Goal: Navigation & Orientation: Find specific page/section

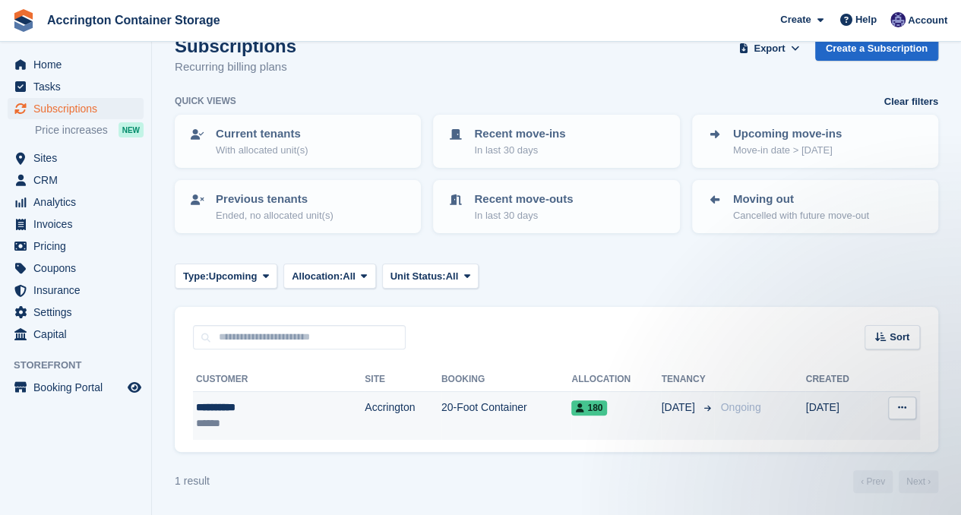
click at [365, 410] on td "Accrington" at bounding box center [403, 416] width 77 height 48
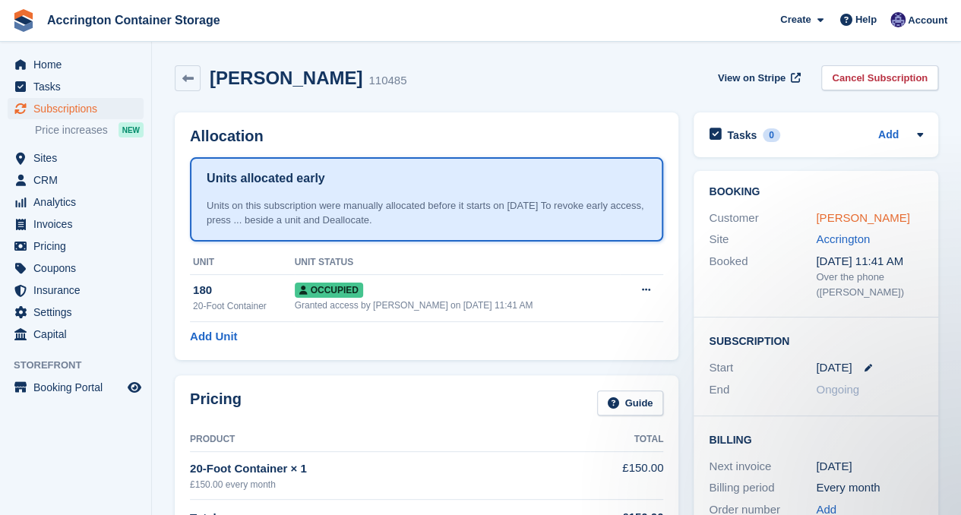
click at [841, 221] on link "[PERSON_NAME]" at bounding box center [862, 217] width 93 height 13
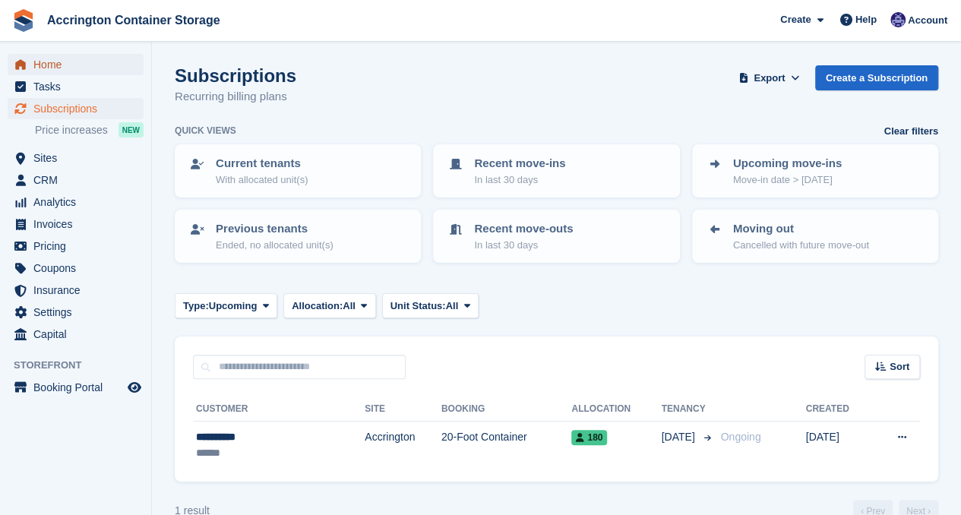
click at [43, 60] on span "Home" at bounding box center [78, 64] width 91 height 21
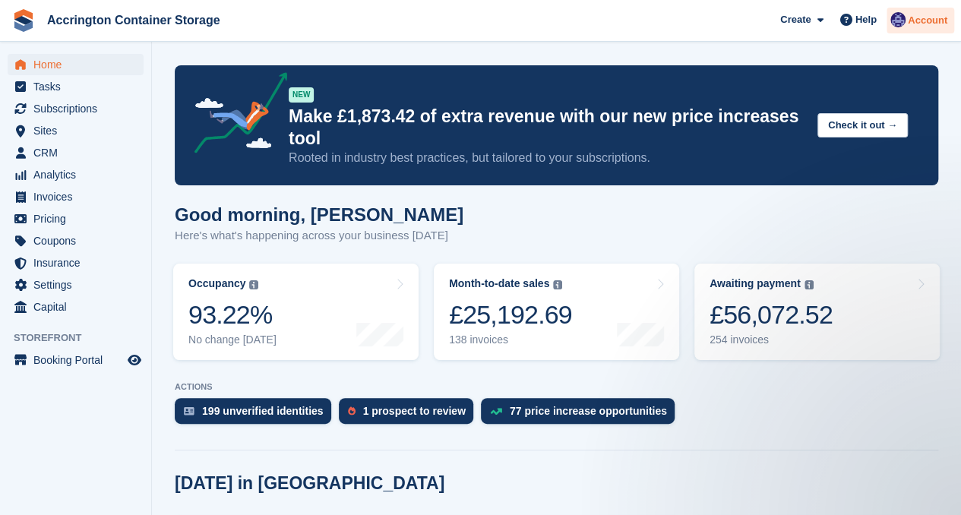
click at [913, 12] on div "Account" at bounding box center [921, 21] width 68 height 27
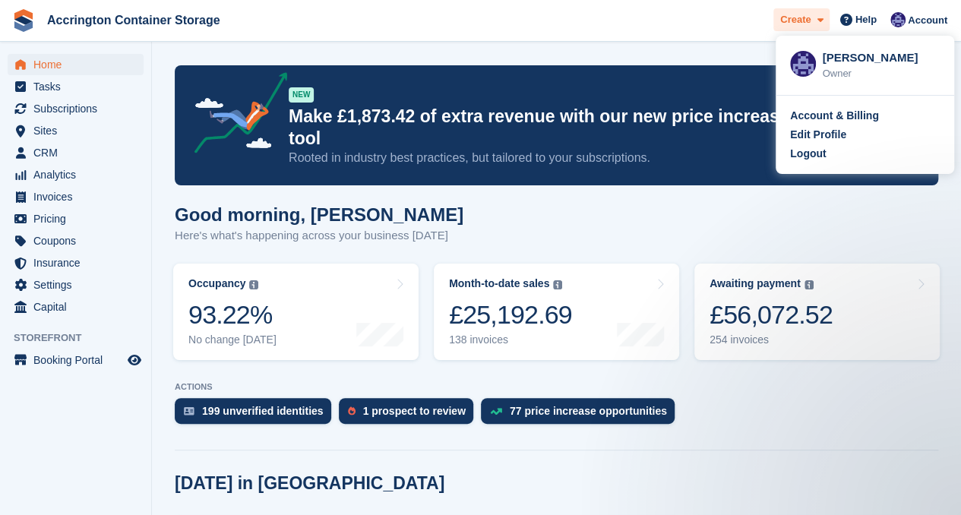
click at [795, 18] on span "Create" at bounding box center [795, 19] width 30 height 15
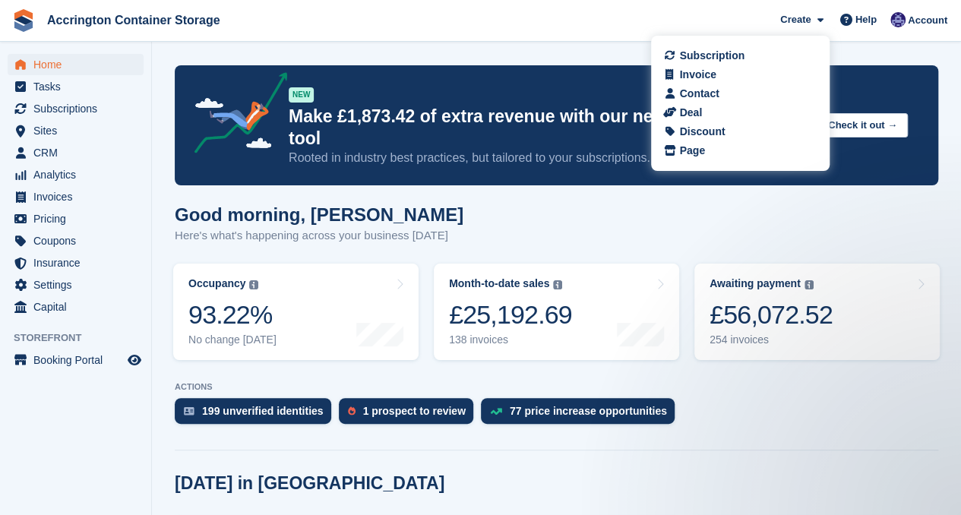
click at [693, 33] on div "Subscription Invoice Contact Deal Discount Page" at bounding box center [740, 102] width 179 height 138
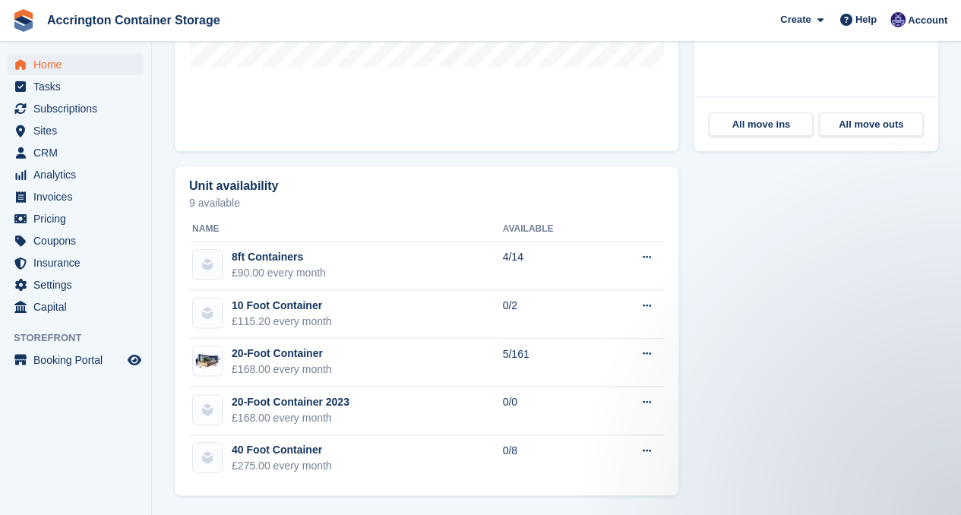
scroll to position [761, 0]
click at [65, 154] on span "CRM" at bounding box center [78, 152] width 91 height 21
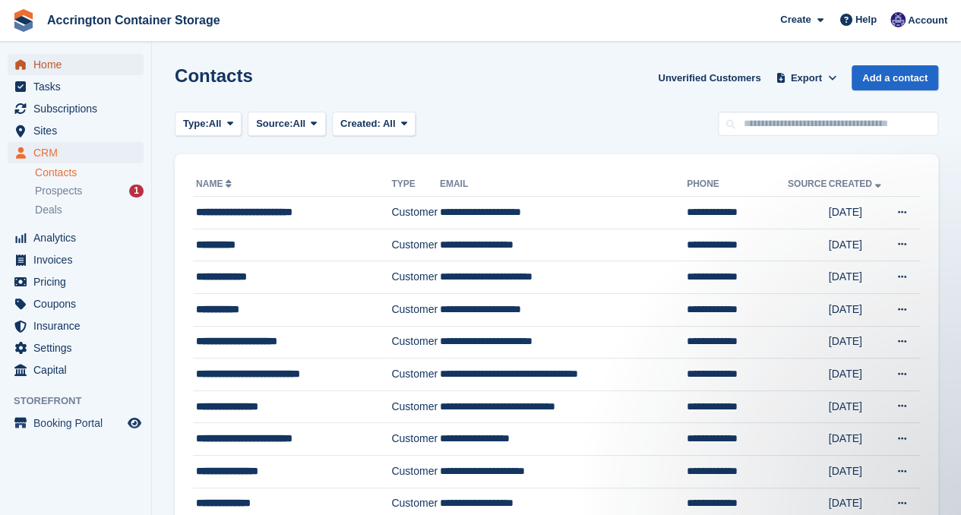
click at [94, 71] on span "Home" at bounding box center [78, 64] width 91 height 21
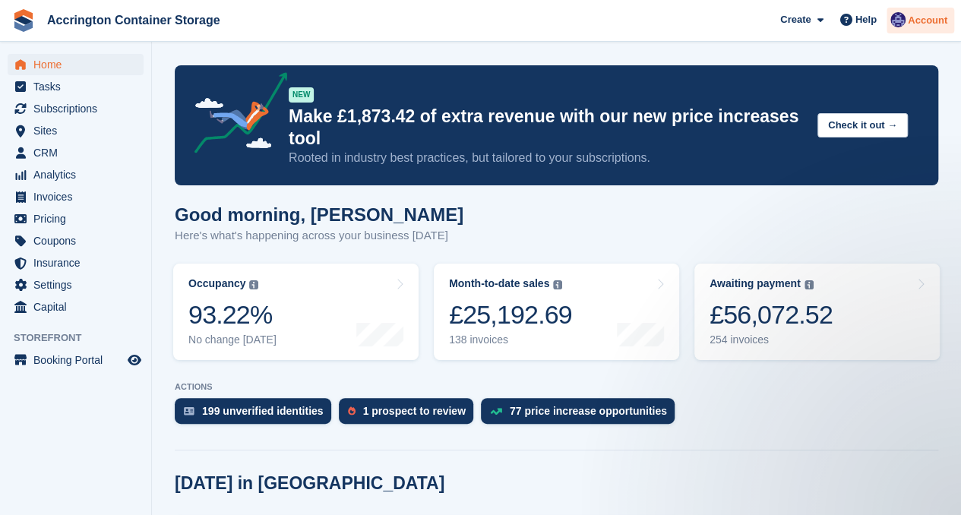
click at [909, 24] on div "Account" at bounding box center [921, 21] width 68 height 27
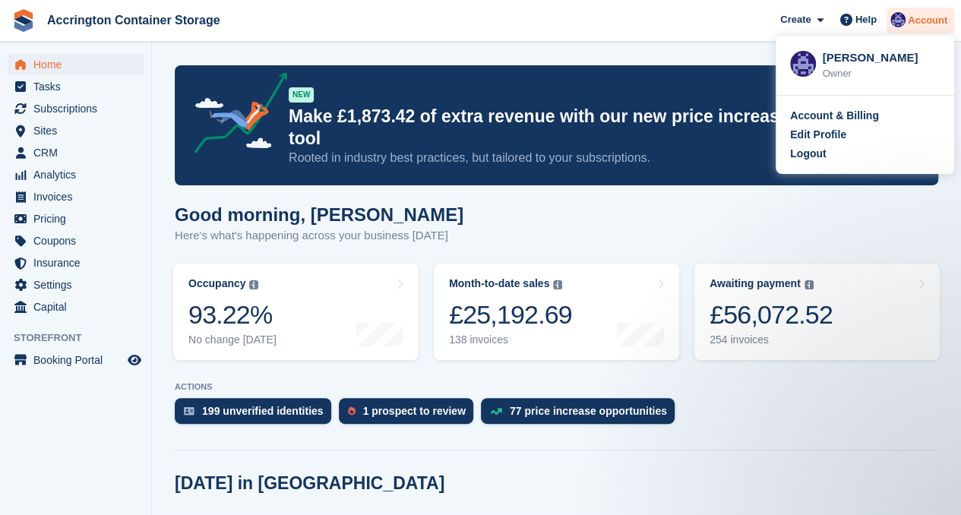
click at [909, 24] on div "Account" at bounding box center [921, 21] width 68 height 27
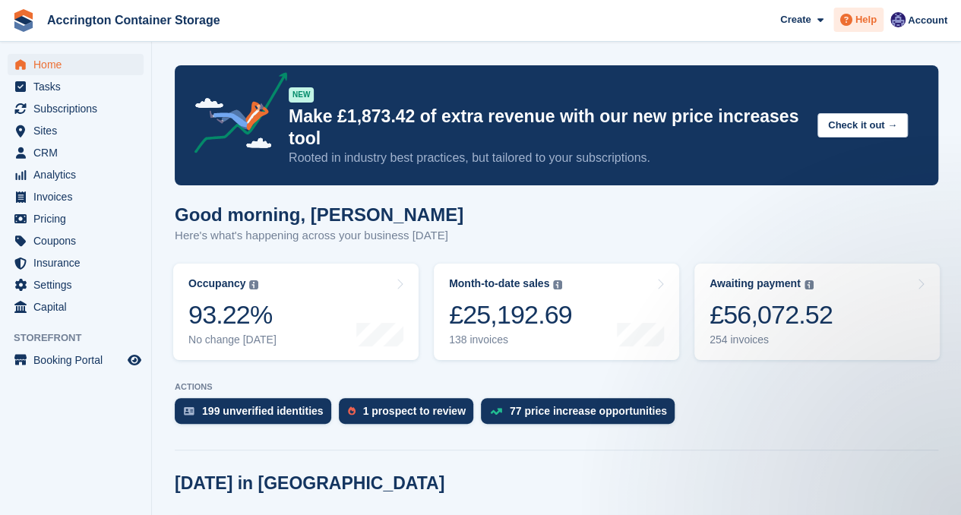
click at [870, 28] on div "Help" at bounding box center [859, 20] width 50 height 24
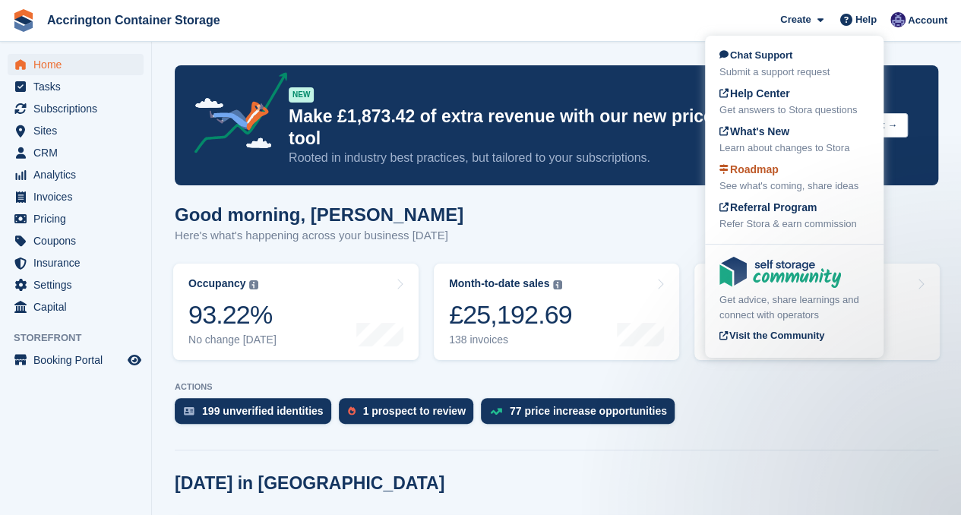
click at [755, 171] on span "Roadmap" at bounding box center [749, 169] width 59 height 12
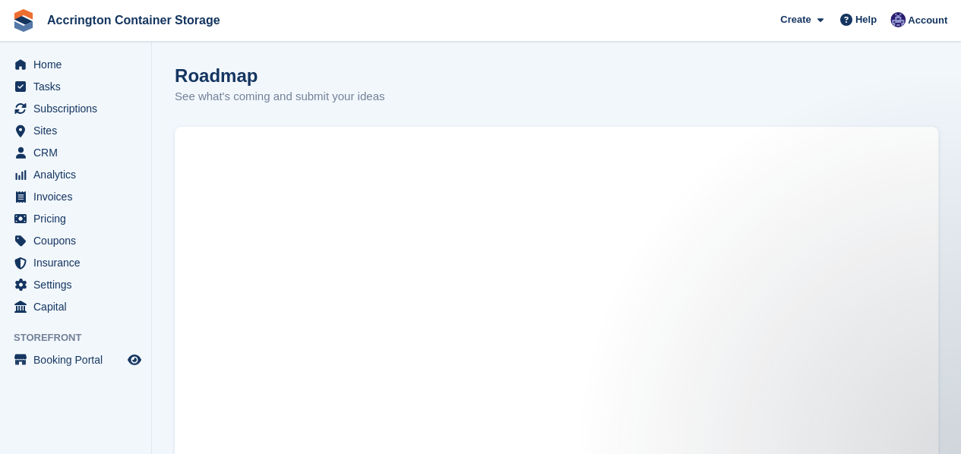
scroll to position [149, 0]
